Goal: Information Seeking & Learning: Learn about a topic

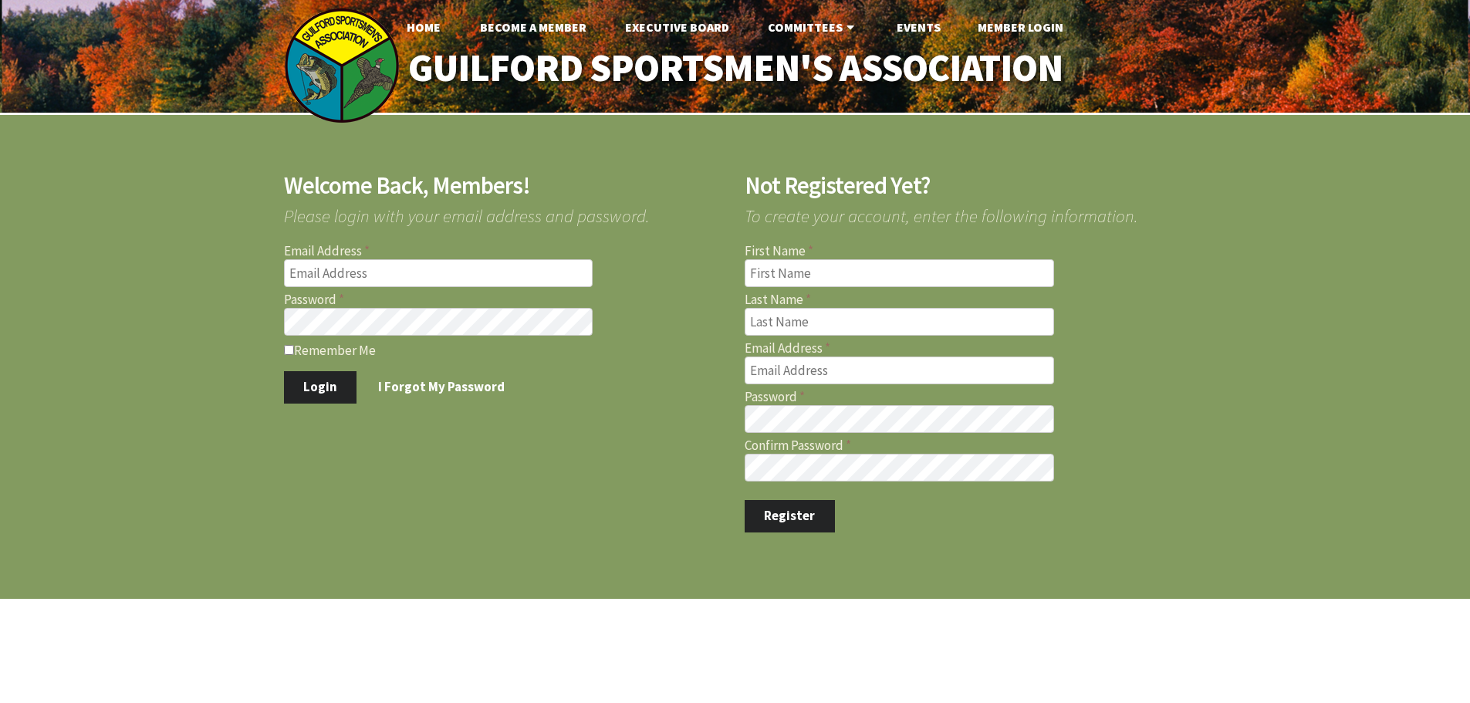
type input "[EMAIL_ADDRESS][DOMAIN_NAME]"
drag, startPoint x: 286, startPoint y: 352, endPoint x: 303, endPoint y: 364, distance: 19.9
click at [301, 362] on form "Email Address jayhornyak@gmail.com Password Remember Me Login I Forgot My Passw…" at bounding box center [505, 324] width 442 height 158
click at [314, 384] on button "Login" at bounding box center [320, 387] width 73 height 32
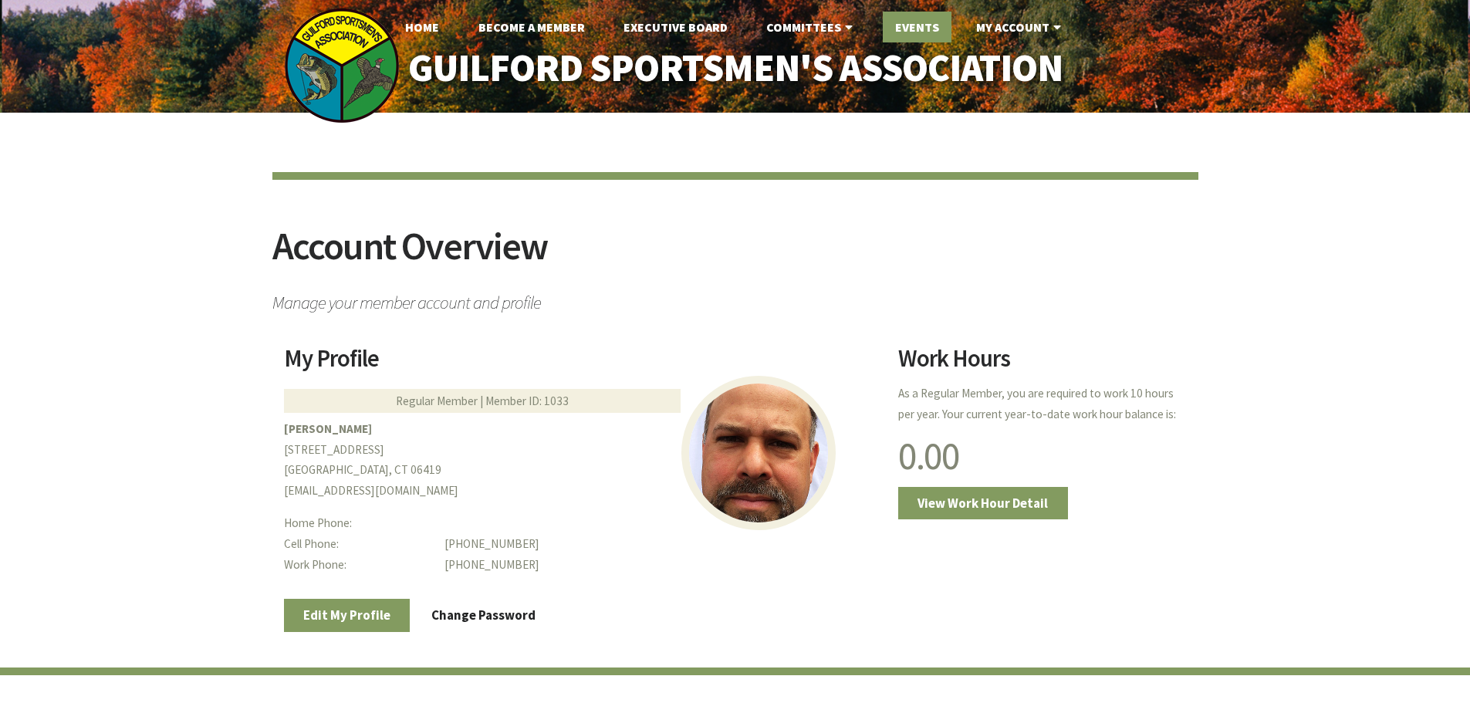
click at [903, 23] on link "Events" at bounding box center [917, 27] width 69 height 31
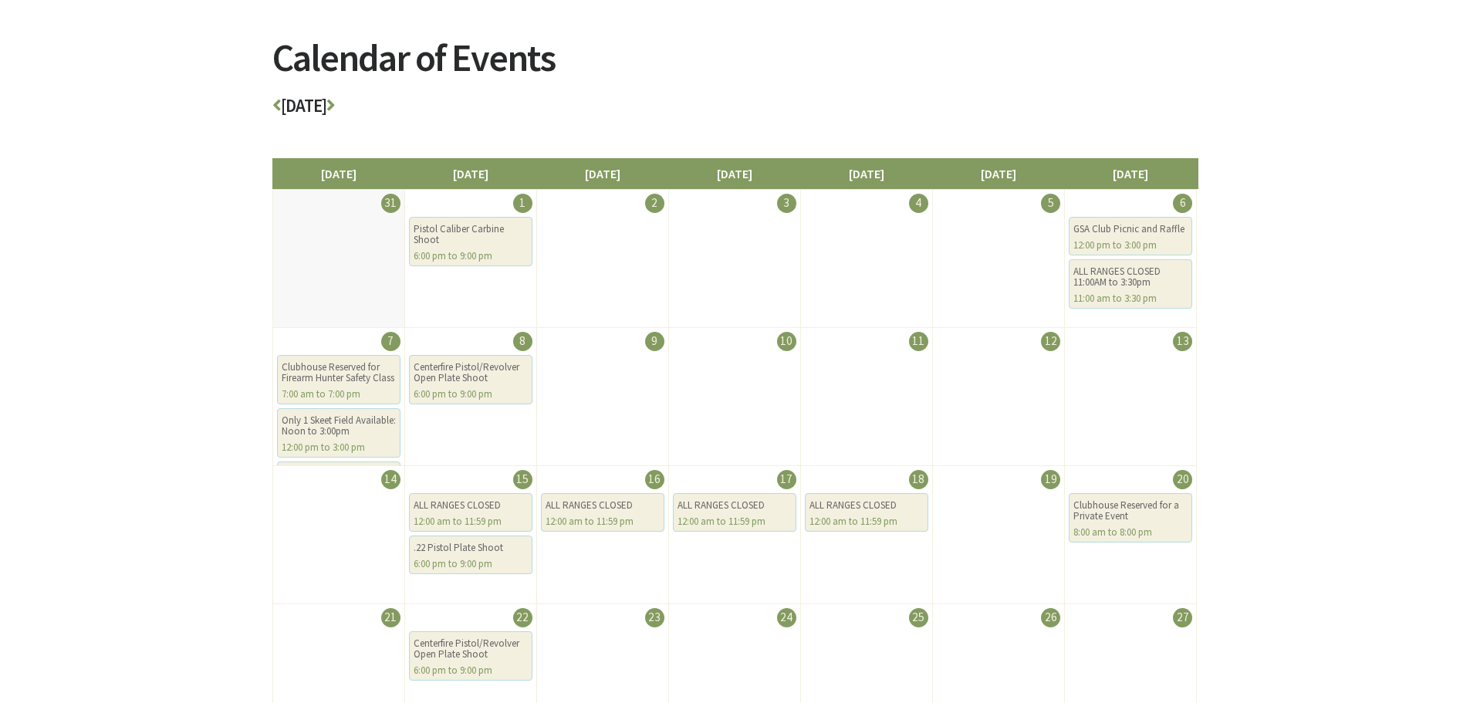
scroll to position [154, 0]
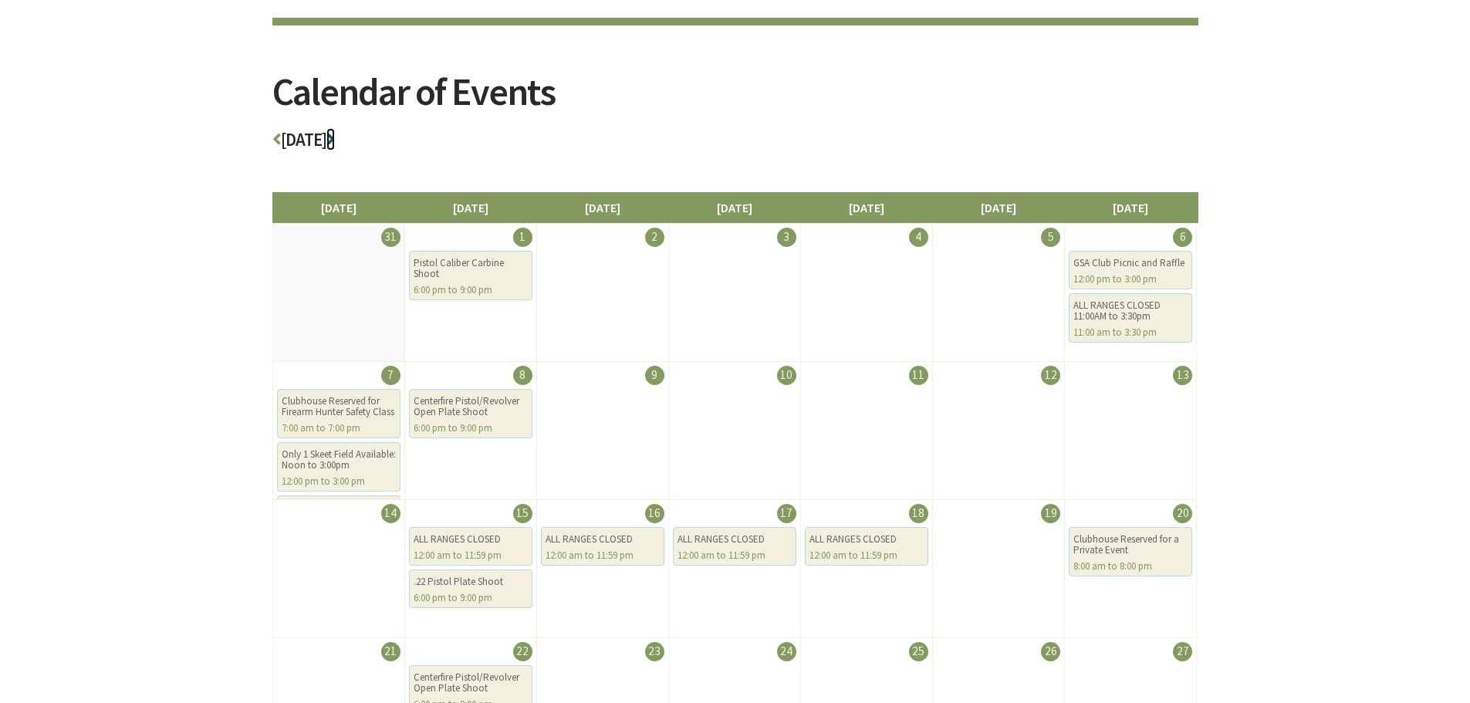
click at [335, 141] on icon at bounding box center [330, 139] width 8 height 18
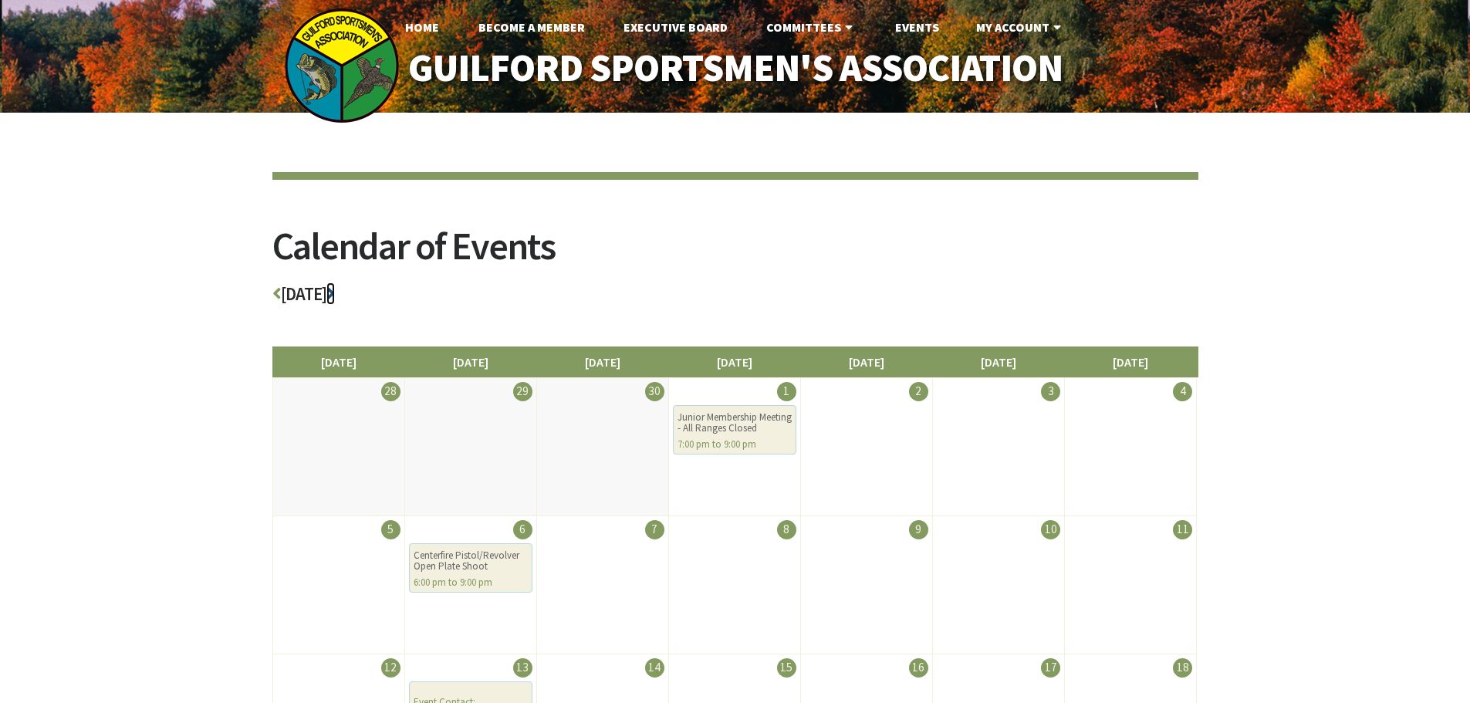
click at [335, 297] on icon at bounding box center [330, 294] width 8 height 18
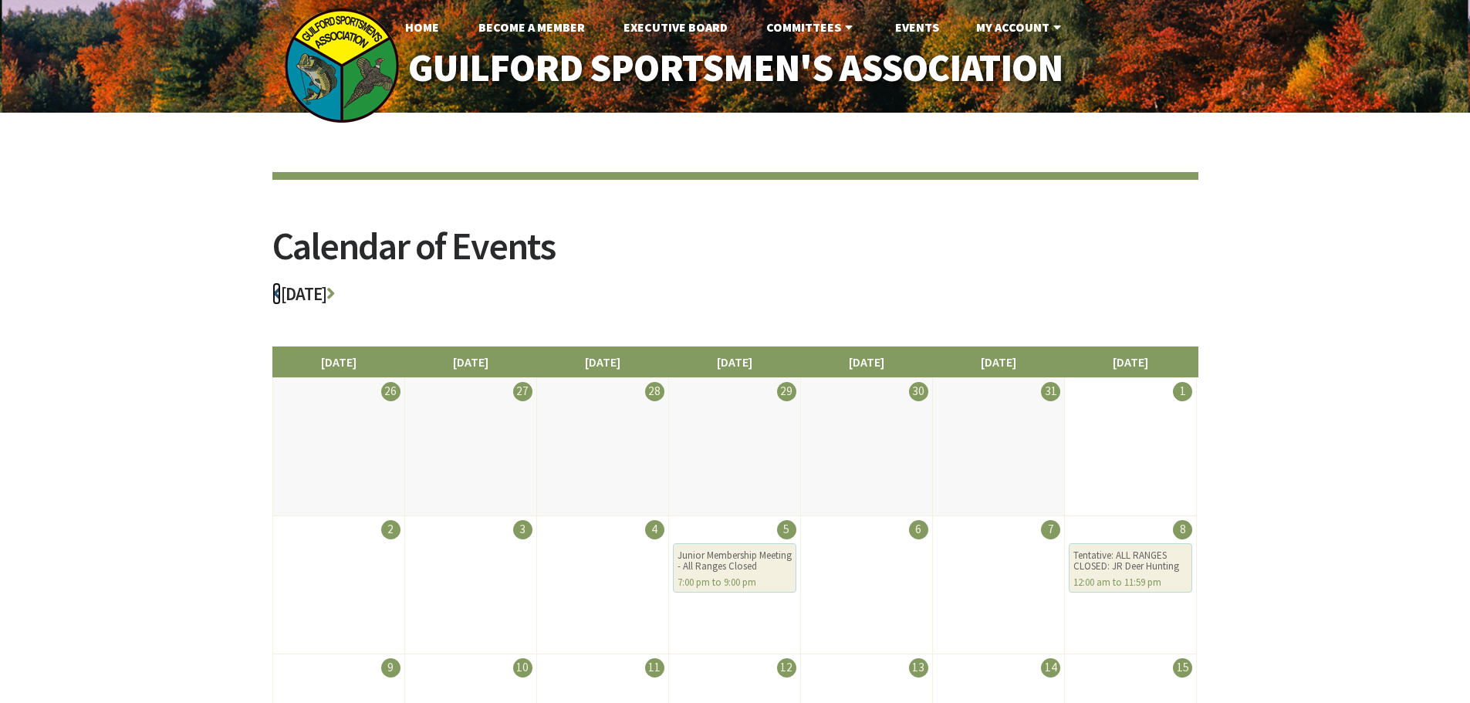
click at [277, 294] on icon at bounding box center [276, 294] width 8 height 18
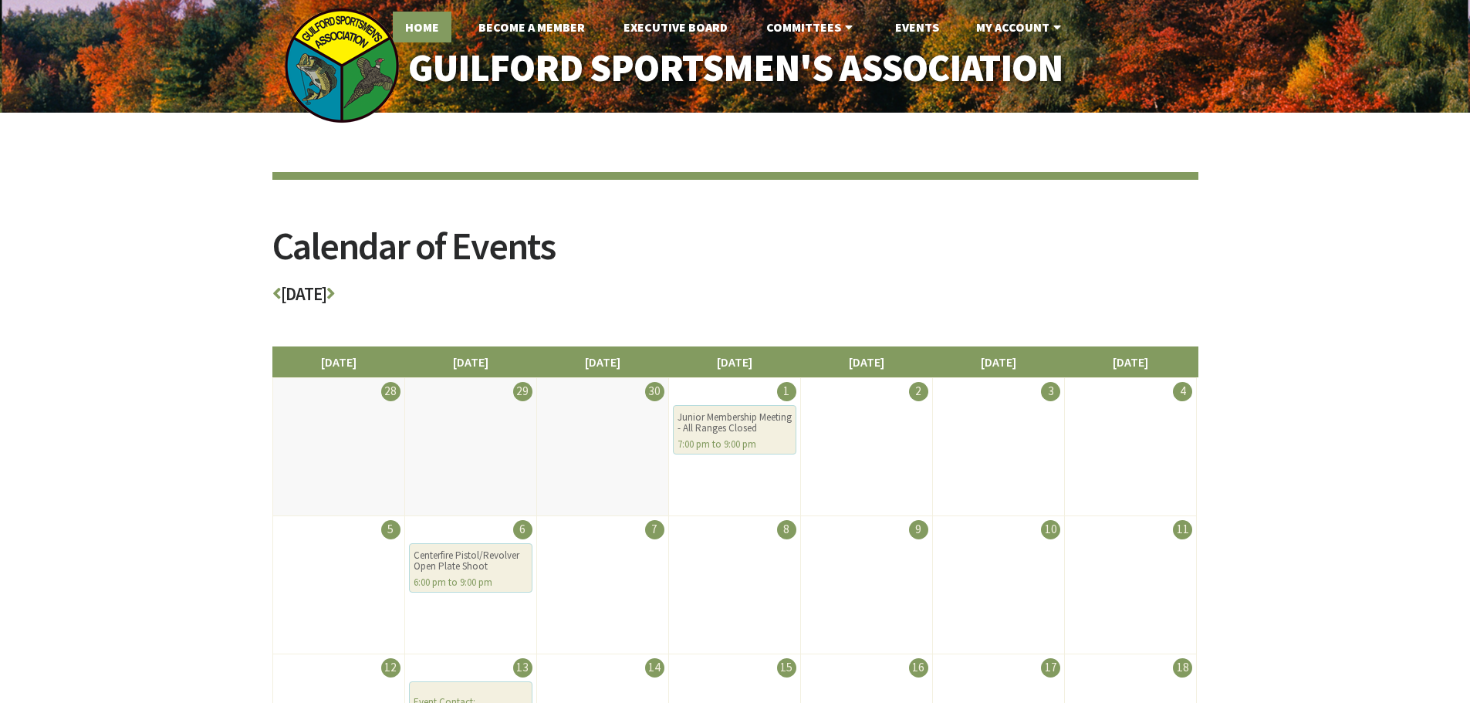
click at [421, 32] on link "Home" at bounding box center [422, 27] width 59 height 31
